Goal: Register for event/course

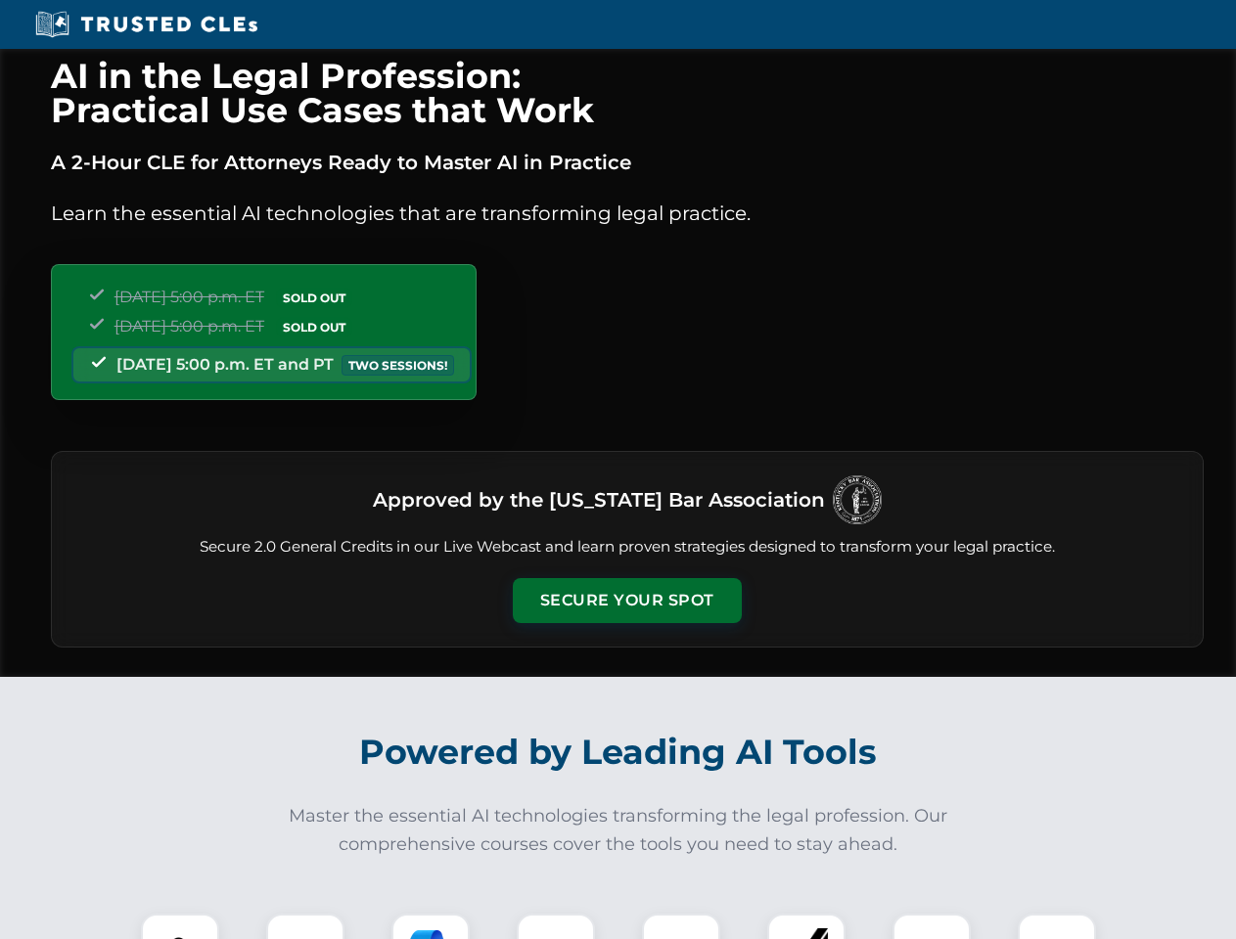
click at [626, 601] on button "Secure Your Spot" at bounding box center [627, 600] width 229 height 45
click at [180, 927] on img at bounding box center [180, 953] width 57 height 57
click at [305, 927] on div at bounding box center [305, 953] width 78 height 78
click at [430, 927] on div at bounding box center [430, 953] width 78 height 78
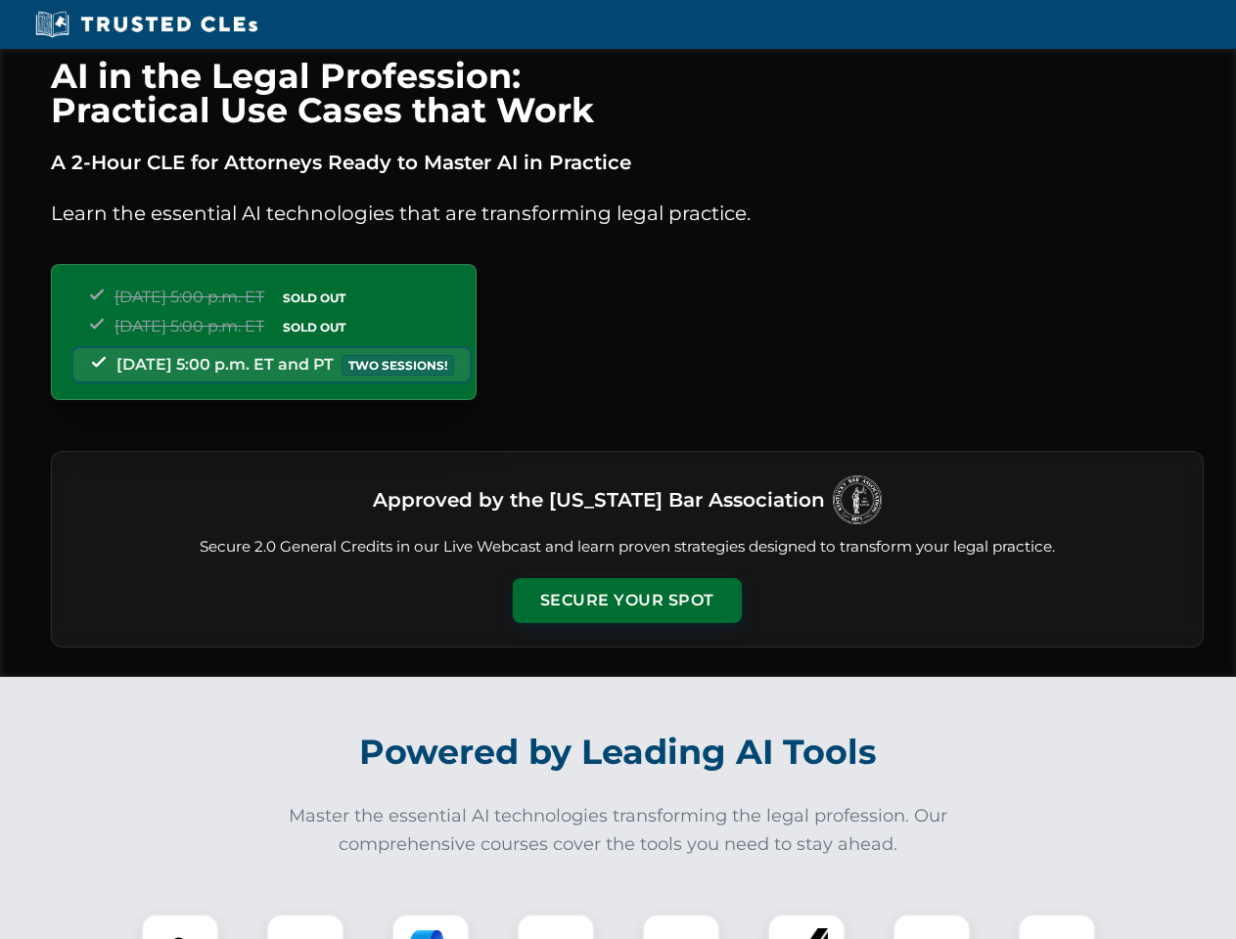
scroll to position [1697, 0]
